Goal: Task Accomplishment & Management: Manage account settings

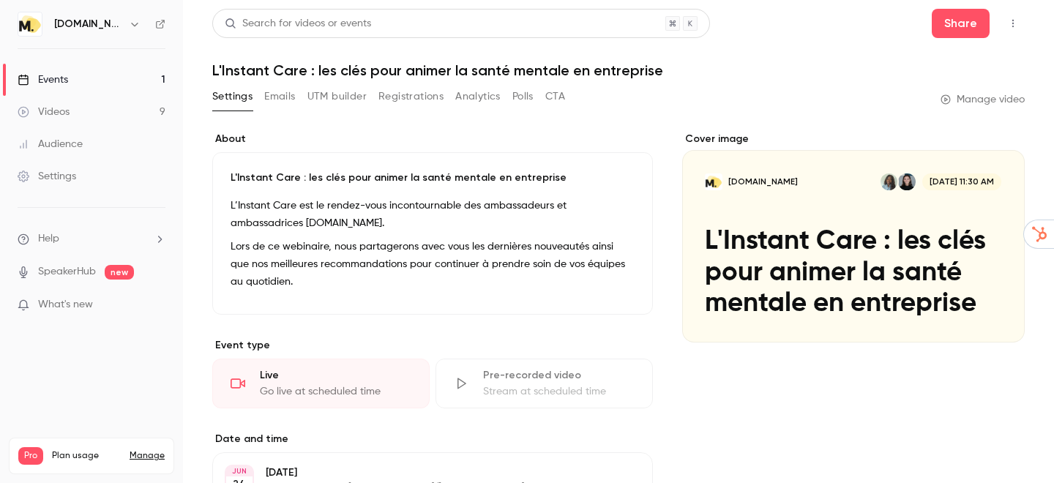
click at [76, 70] on link "Events 1" at bounding box center [91, 80] width 183 height 32
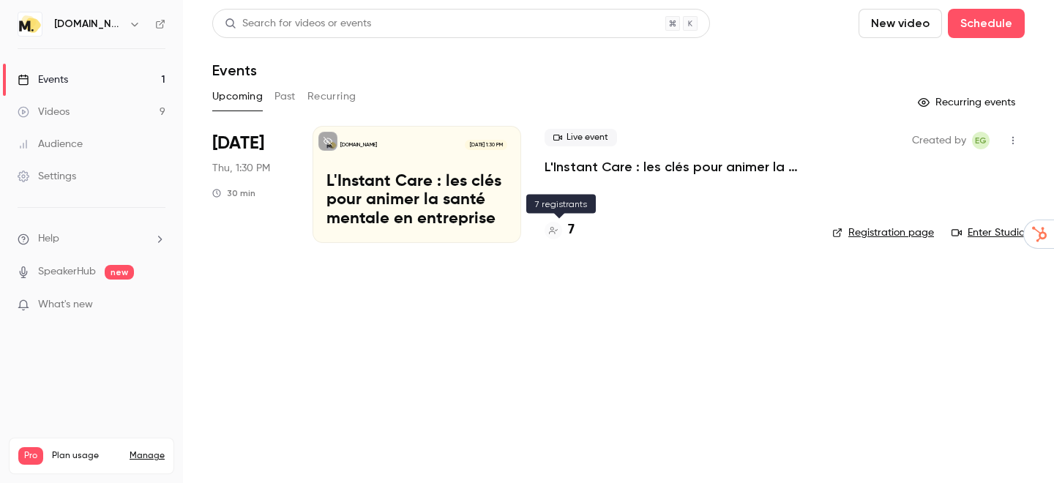
click at [570, 231] on h4 "7" at bounding box center [571, 230] width 7 height 20
click at [86, 86] on link "Events 1" at bounding box center [91, 80] width 183 height 32
click at [78, 116] on link "Videos 9" at bounding box center [91, 112] width 183 height 32
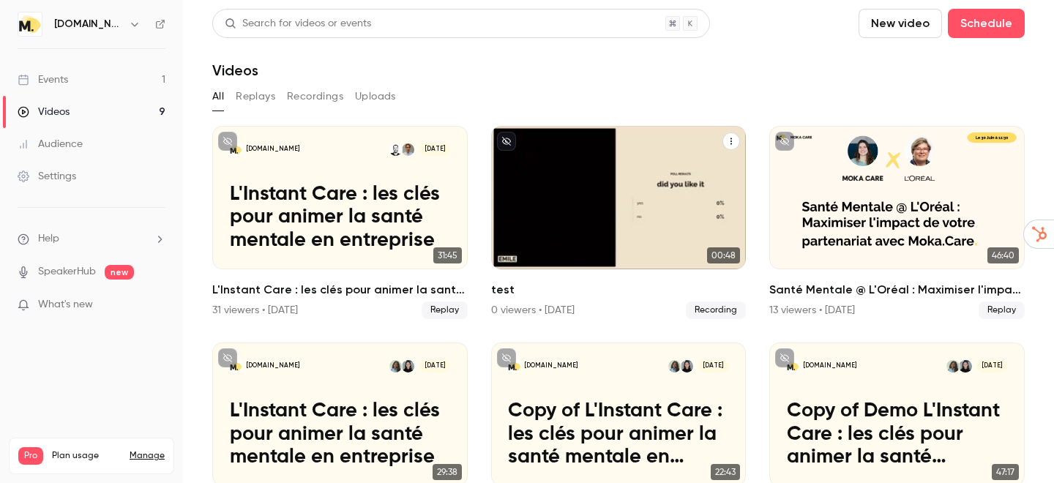
click at [729, 142] on icon "test" at bounding box center [731, 141] width 9 height 9
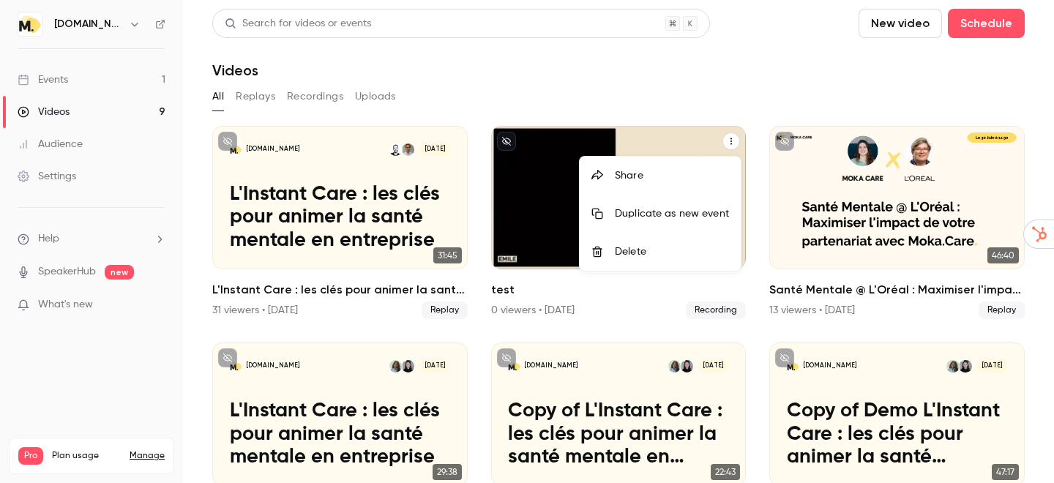
click at [644, 252] on div "Delete" at bounding box center [672, 251] width 114 height 15
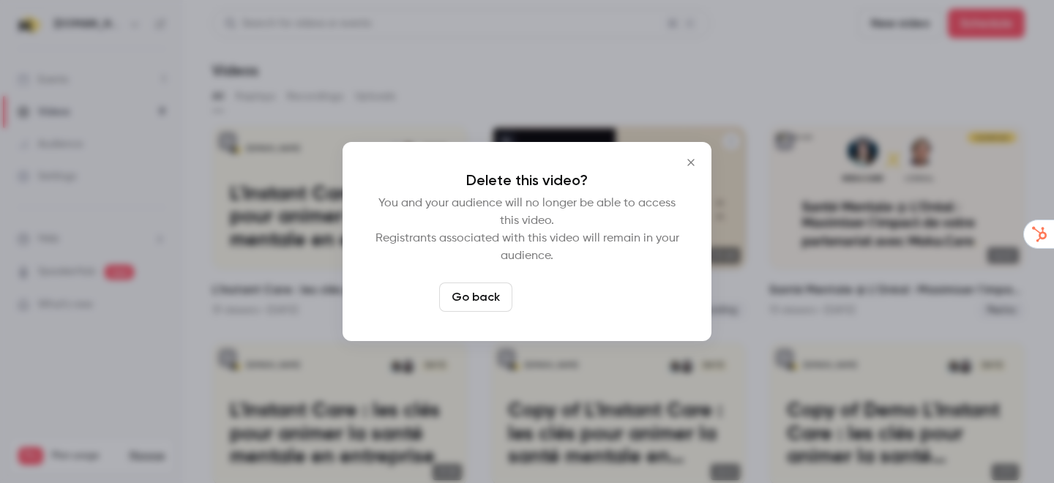
click at [587, 293] on button "Delete video" at bounding box center [566, 296] width 97 height 29
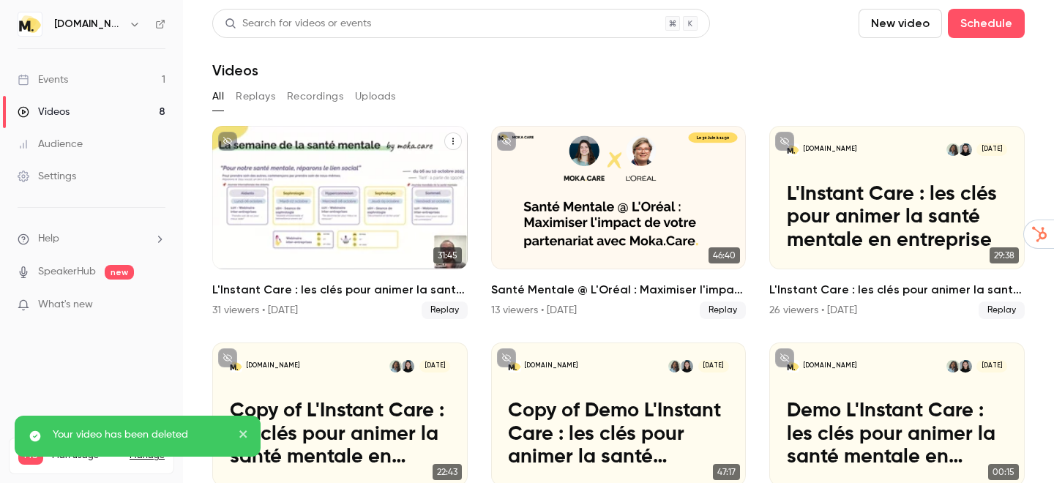
click at [325, 222] on p "L'Instant Care : les clés pour animer la santé mentale en entreprise" at bounding box center [340, 218] width 221 height 70
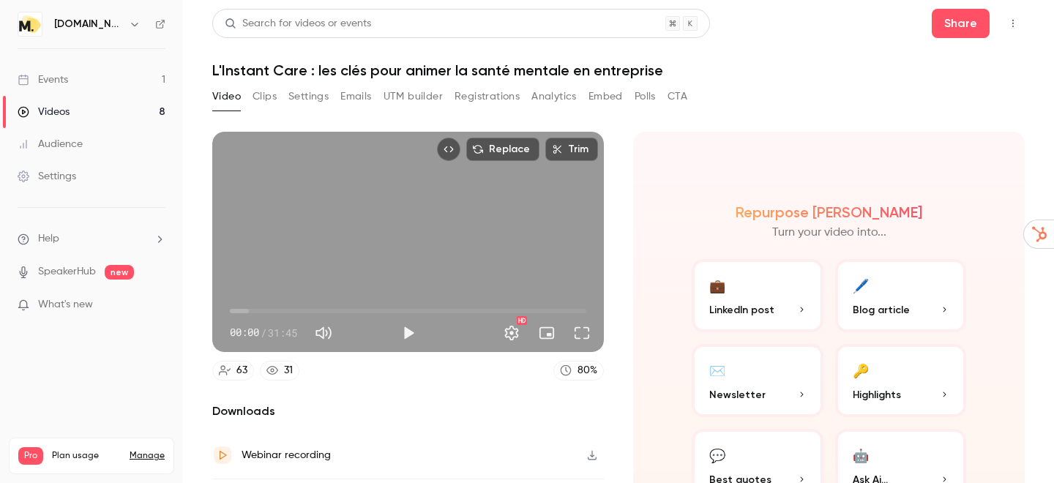
click at [650, 97] on button "Polls" at bounding box center [644, 96] width 21 height 23
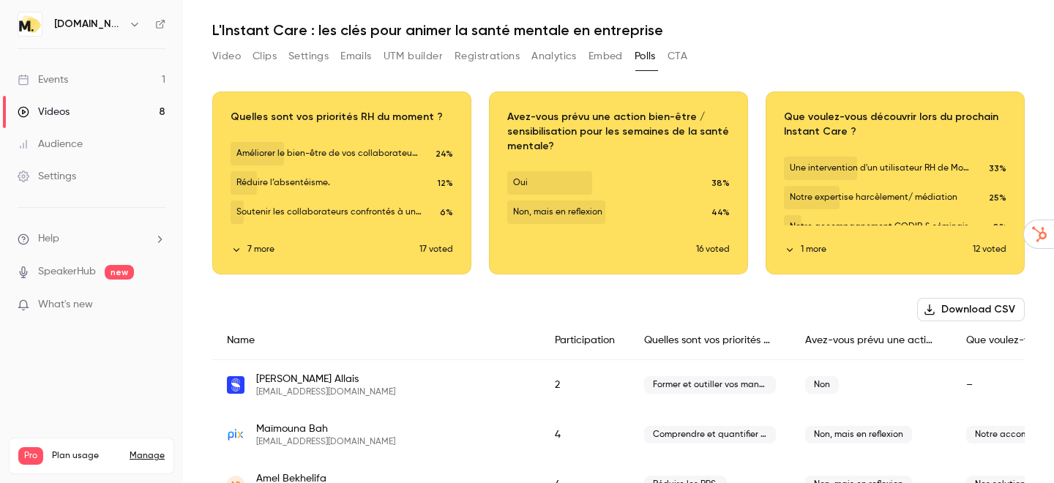
scroll to position [42, 0]
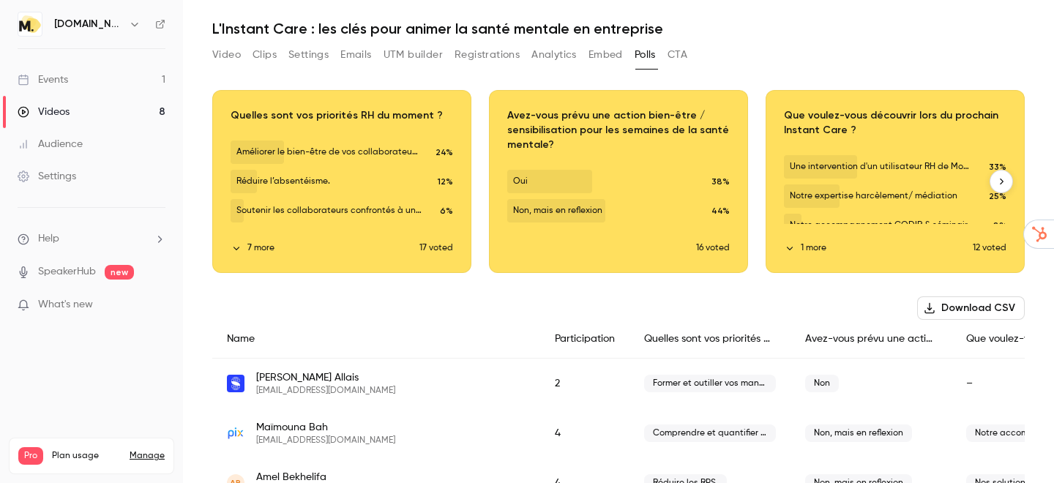
click at [263, 253] on button "7 more" at bounding box center [324, 247] width 189 height 13
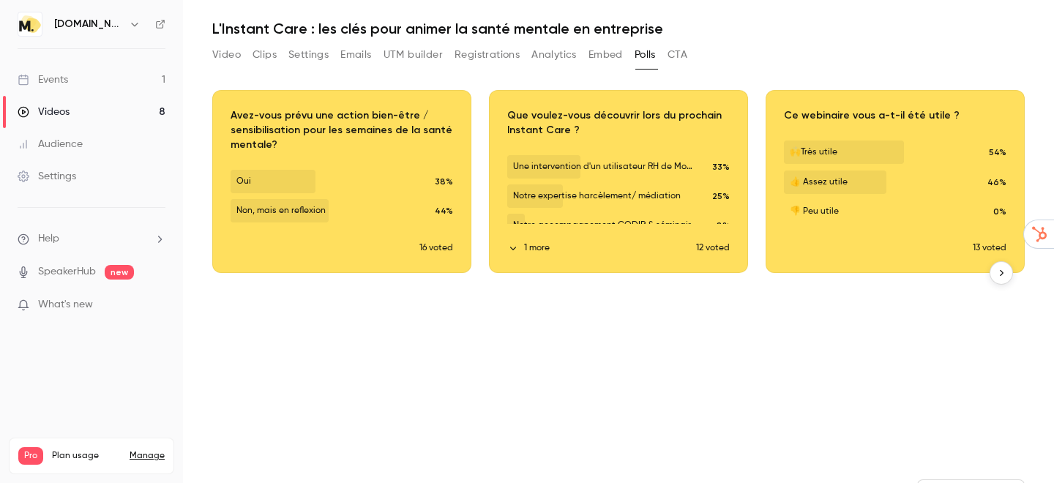
scroll to position [0, 277]
click at [524, 249] on button "1 more" at bounding box center [601, 247] width 189 height 13
